Goal: Transaction & Acquisition: Register for event/course

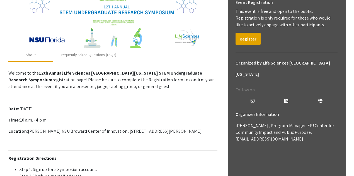
scroll to position [18, 0]
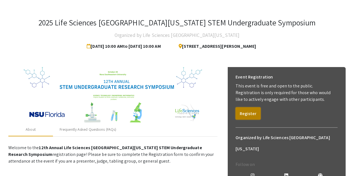
click at [240, 112] on button "Register" at bounding box center [248, 113] width 25 height 12
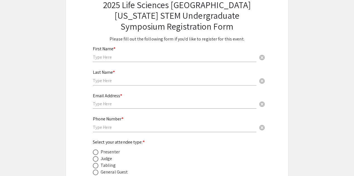
scroll to position [93, 0]
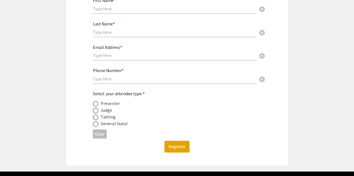
click at [113, 124] on div "General Guest" at bounding box center [114, 123] width 27 height 7
click at [96, 125] on span at bounding box center [96, 124] width 6 height 6
click at [96, 125] on input "radio" at bounding box center [96, 124] width 6 height 6
radio input "true"
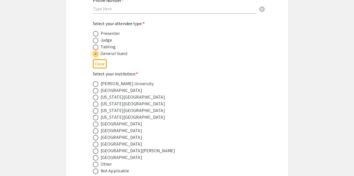
scroll to position [223, 0]
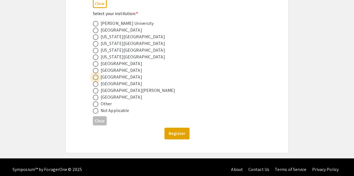
click at [97, 78] on span at bounding box center [96, 77] width 6 height 6
click at [97, 78] on input "radio" at bounding box center [96, 77] width 6 height 6
radio input "true"
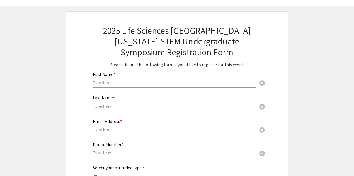
scroll to position [18, 0]
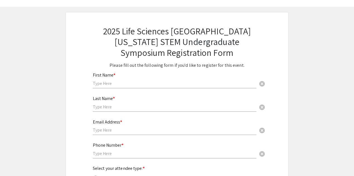
click at [112, 84] on input "text" at bounding box center [175, 83] width 164 height 6
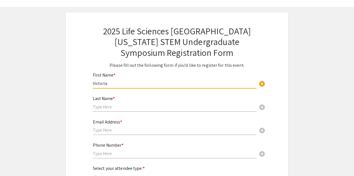
type input "Victoria"
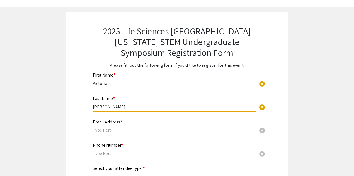
type input "[PERSON_NAME]"
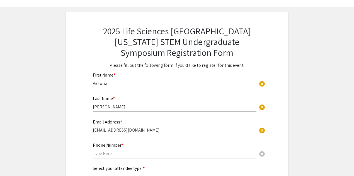
type input "[EMAIL_ADDRESS][DOMAIN_NAME]"
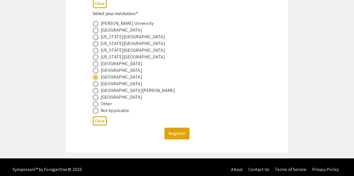
scroll to position [228, 0]
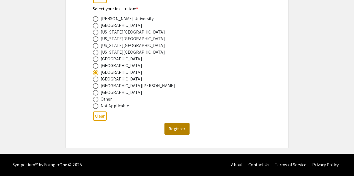
type input "3055709101"
click at [172, 128] on button "Register" at bounding box center [177, 129] width 25 height 12
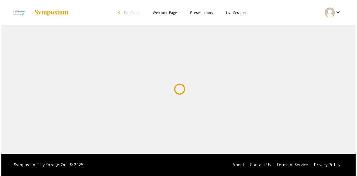
scroll to position [0, 0]
